Goal: Find specific fact: Find specific fact

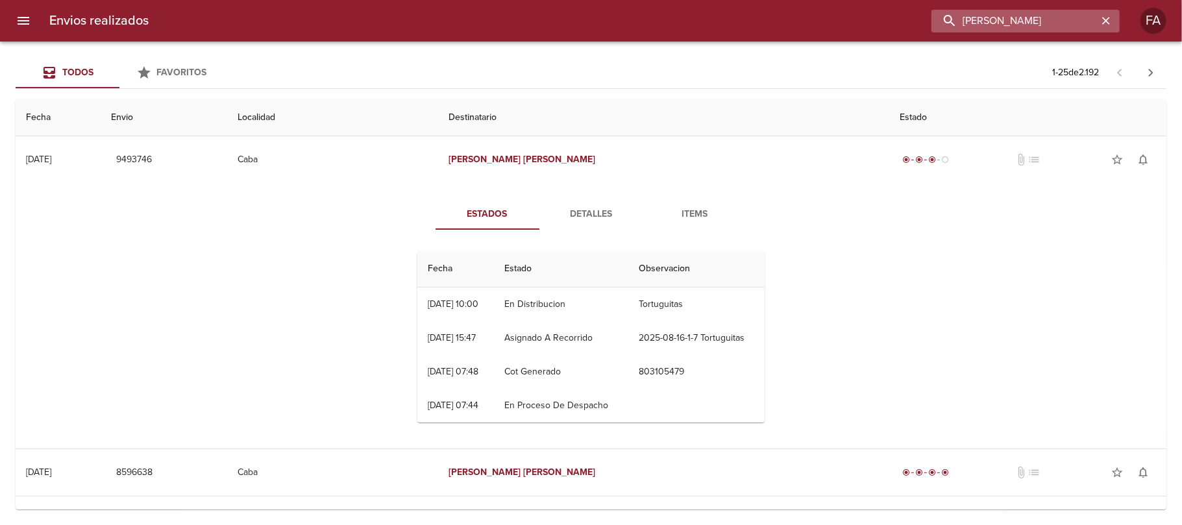
click at [1034, 25] on input "[PERSON_NAME]" at bounding box center [1014, 21] width 166 height 23
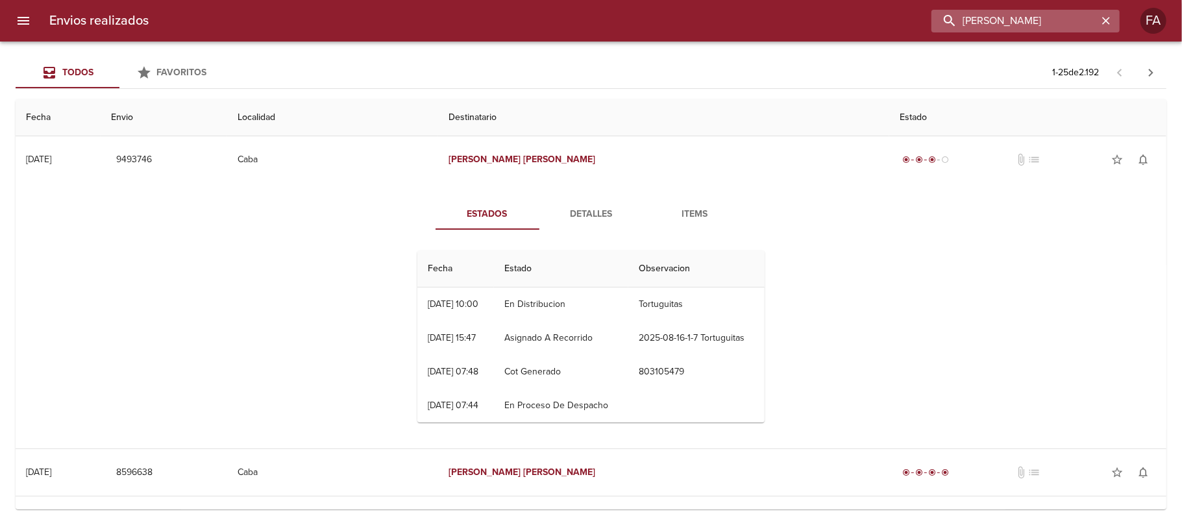
paste input "[PERSON_NAME]"
type input "[PERSON_NAME]"
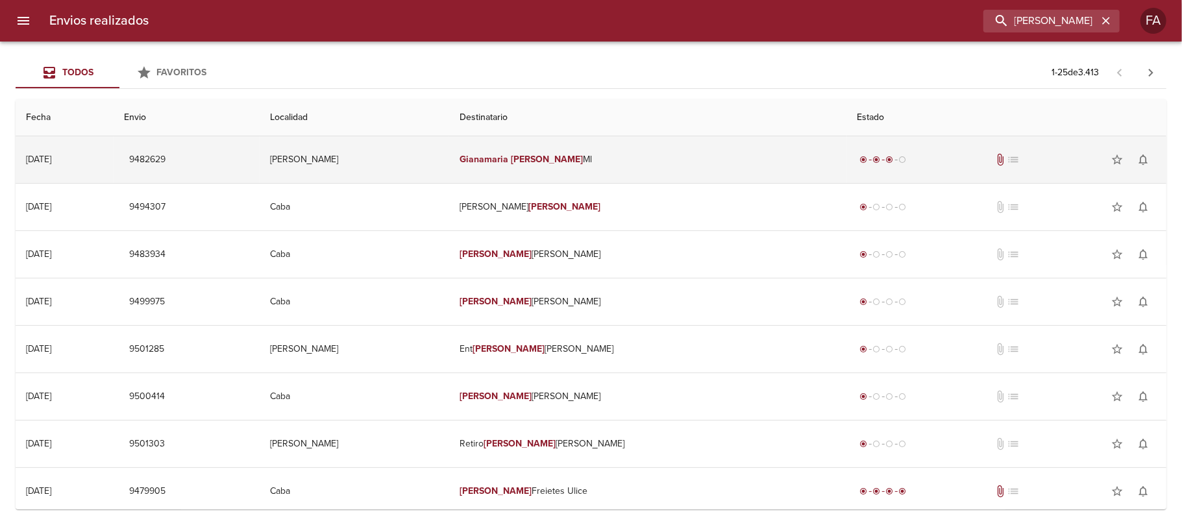
scroll to position [0, 0]
click at [508, 154] on em "Gianamaria" at bounding box center [483, 159] width 49 height 11
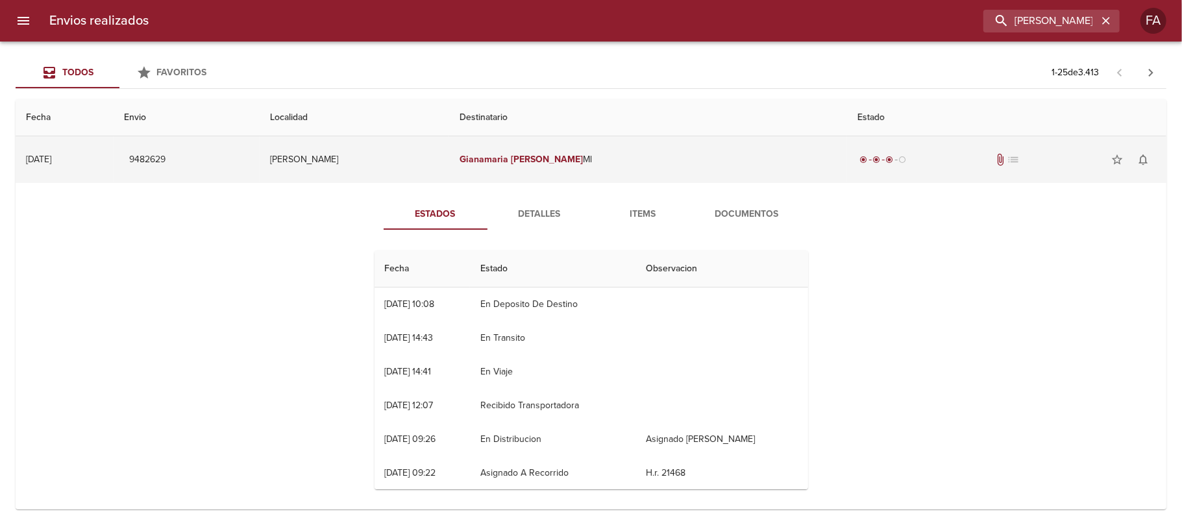
click at [165, 159] on span "9482629" at bounding box center [147, 160] width 36 height 16
